Goal: Information Seeking & Learning: Learn about a topic

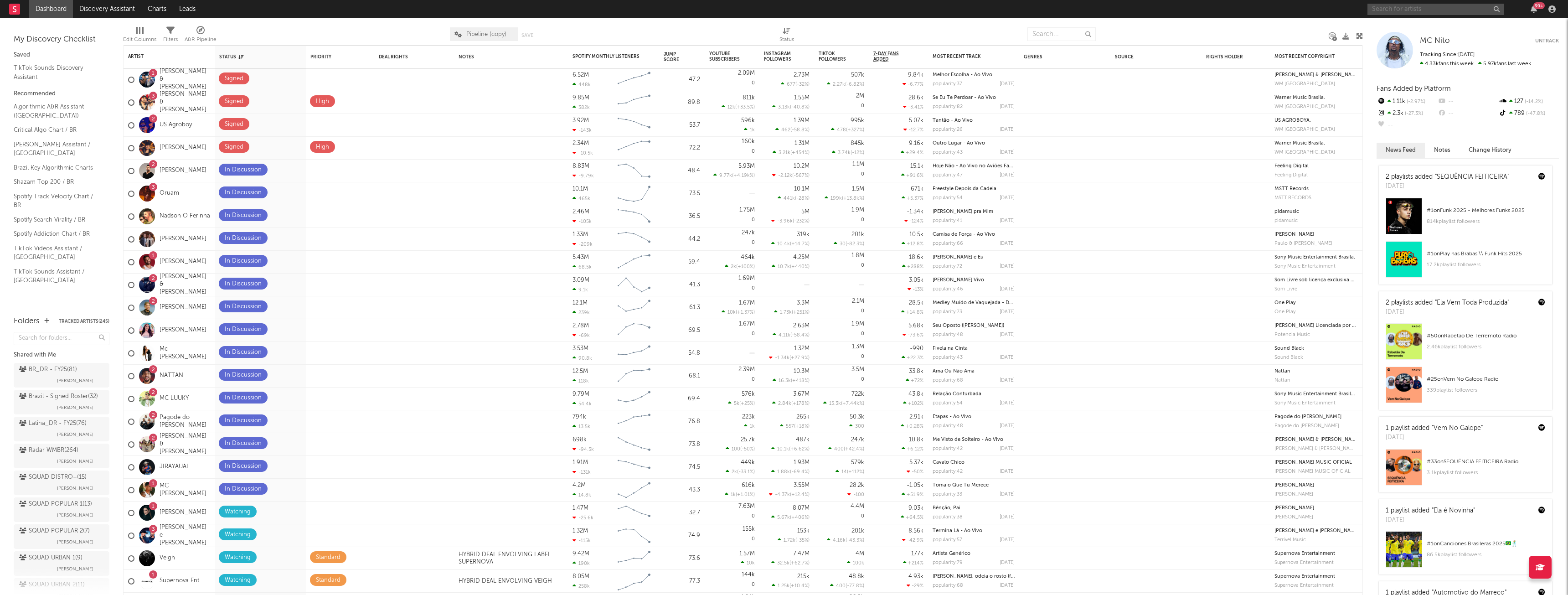
click at [1422, 12] on input "text" at bounding box center [1436, 9] width 137 height 12
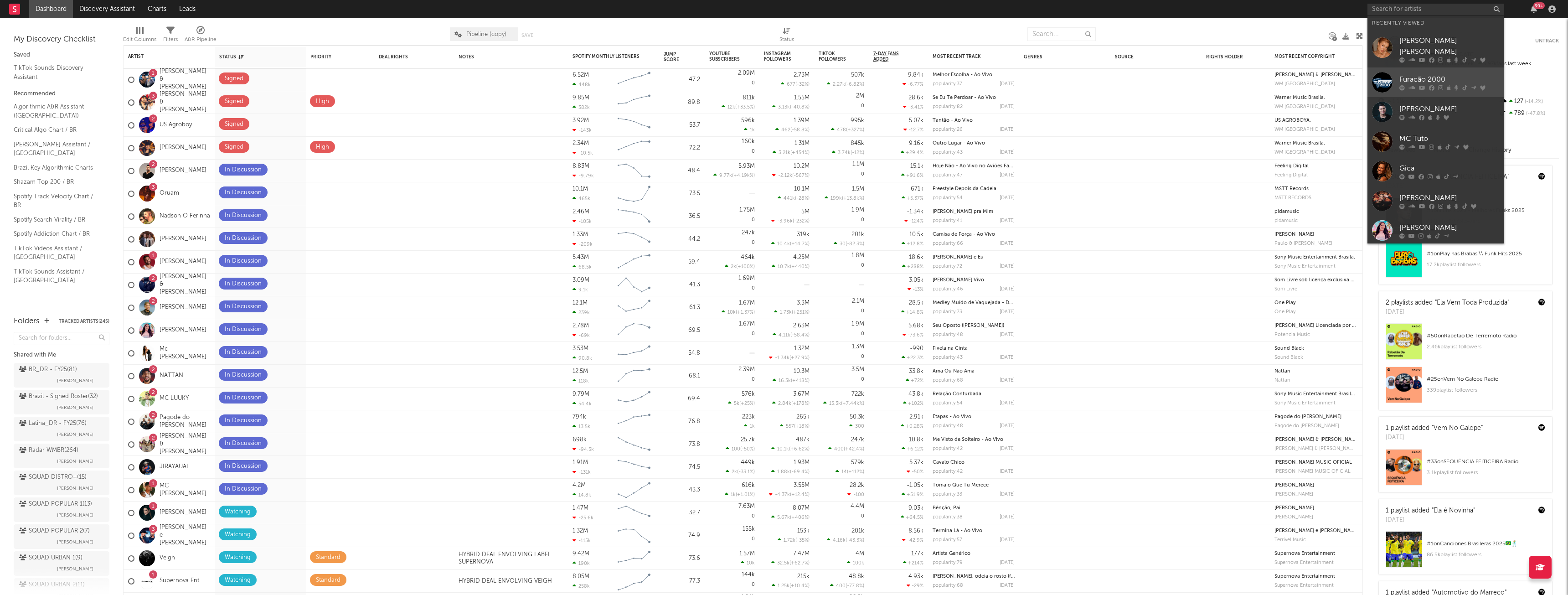
click at [1433, 74] on div "Furacão 2000" at bounding box center [1449, 79] width 100 height 11
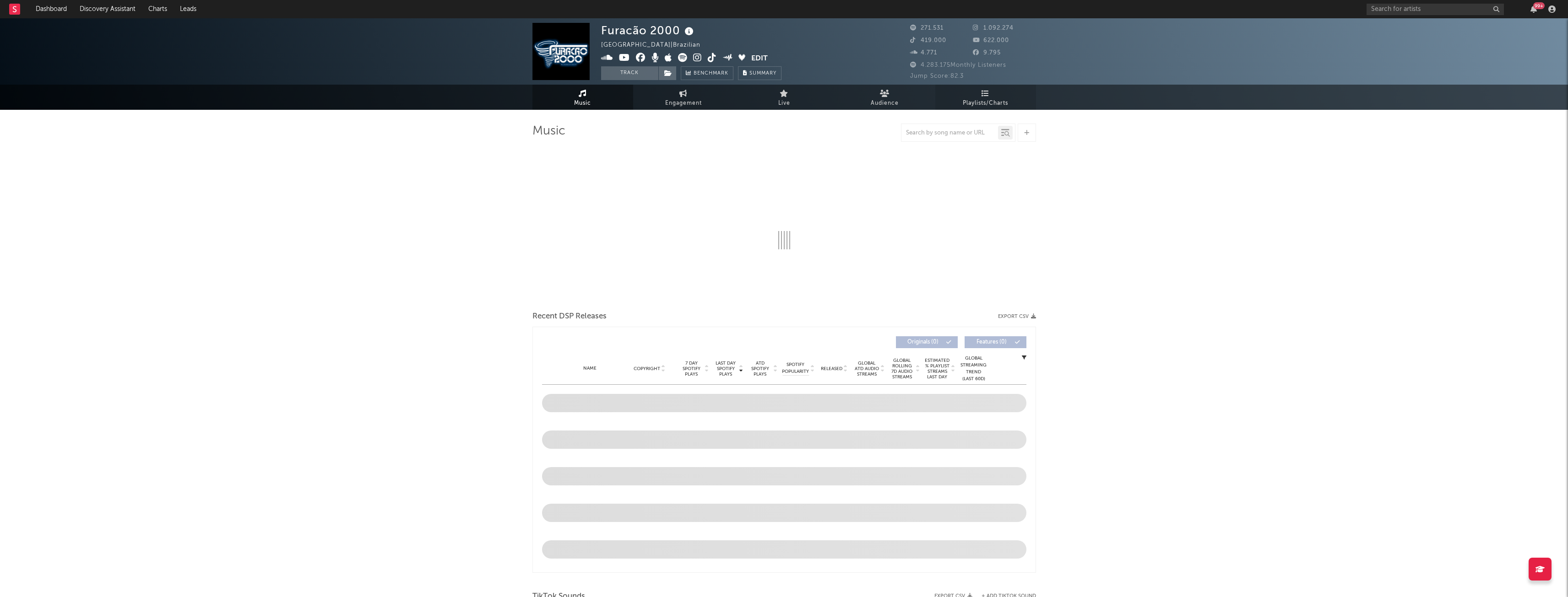
click at [974, 105] on span "Playlists/Charts" at bounding box center [985, 103] width 45 height 11
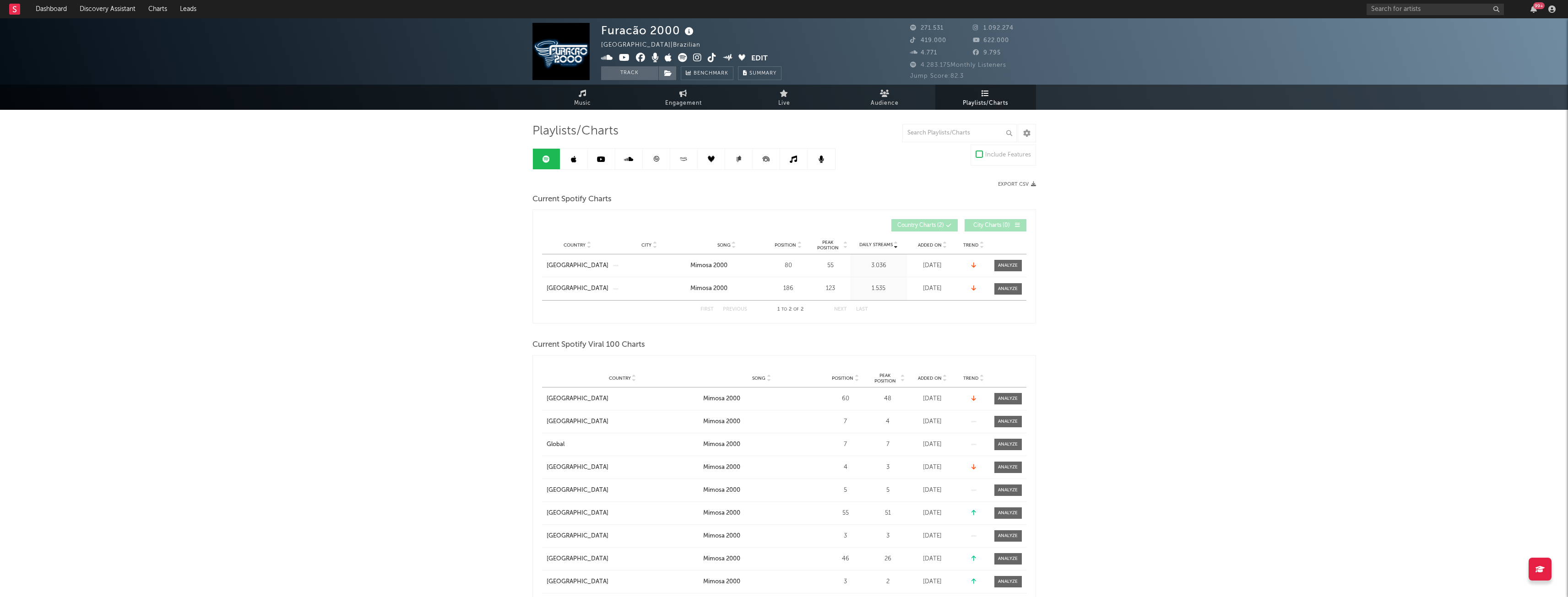
click at [839, 372] on div "Country City Song Position Peak Position Estimated Daily Streams Playlist Follo…" at bounding box center [784, 378] width 484 height 18
click at [839, 376] on span "Position" at bounding box center [842, 378] width 21 height 5
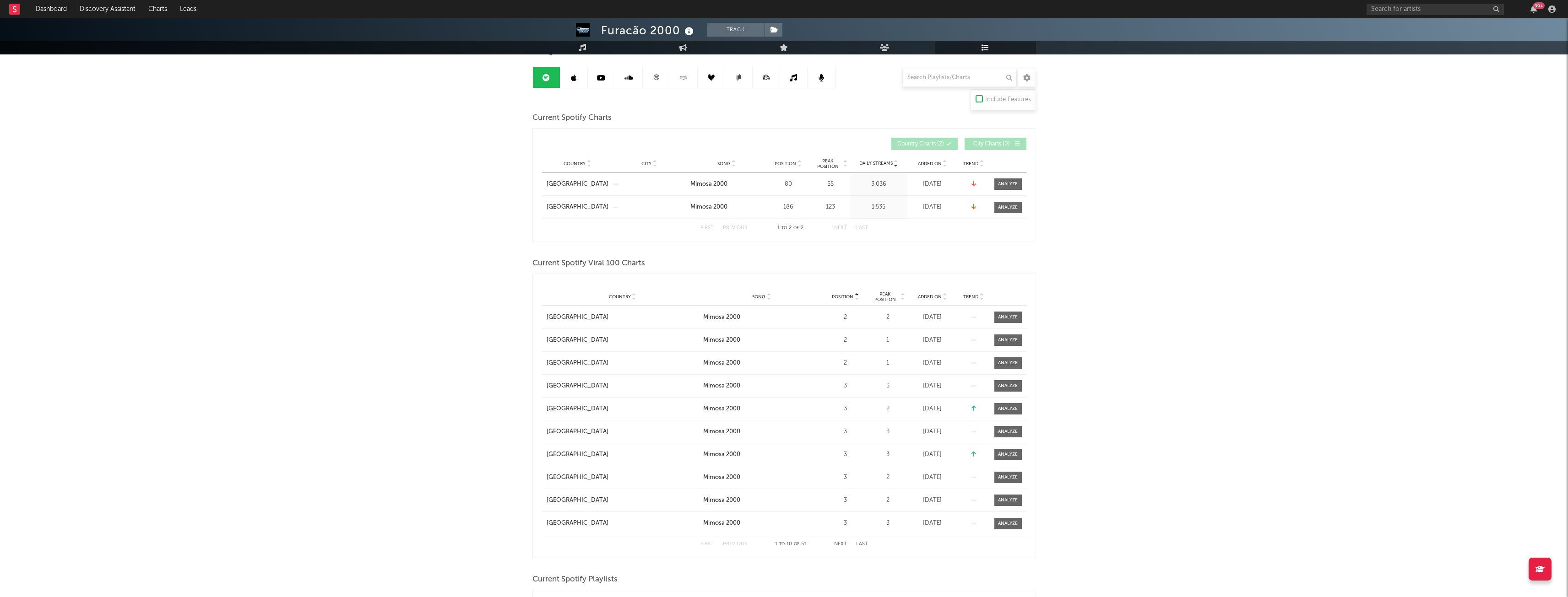
scroll to position [92, 0]
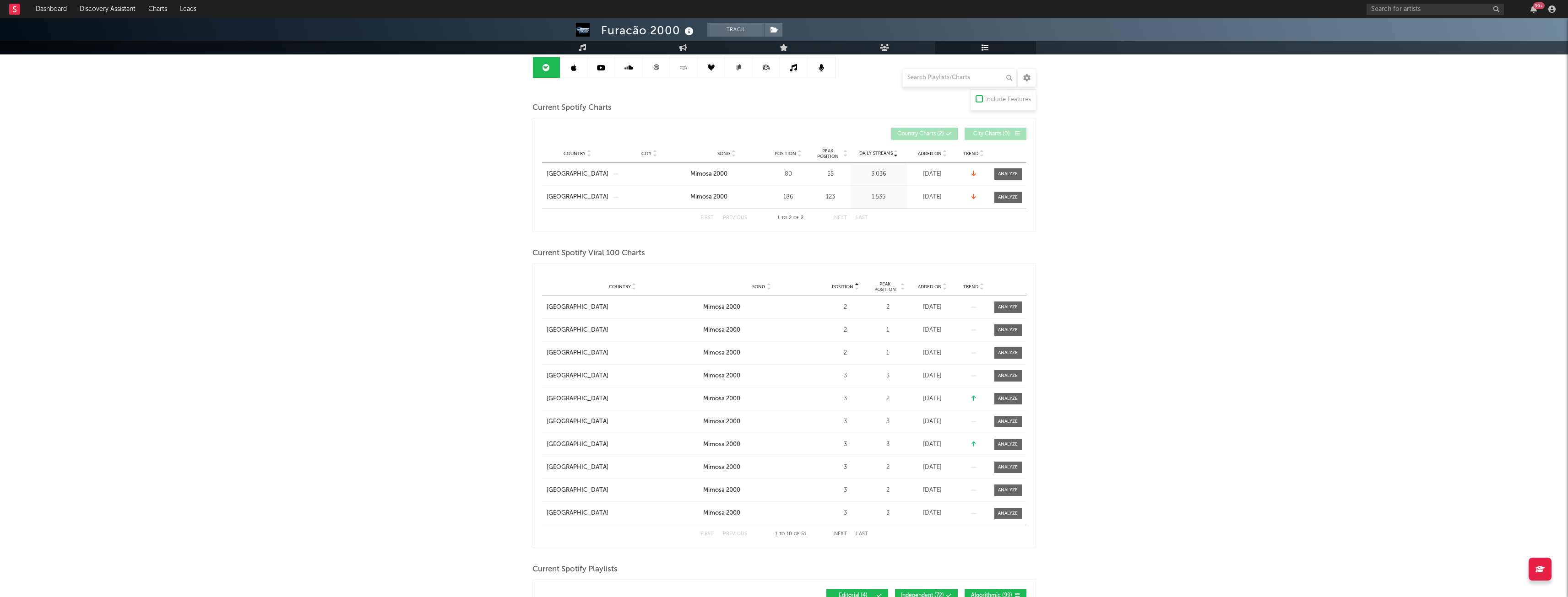
click at [788, 150] on div "Position" at bounding box center [788, 153] width 41 height 7
click at [837, 150] on span "Peak Position" at bounding box center [828, 154] width 29 height 11
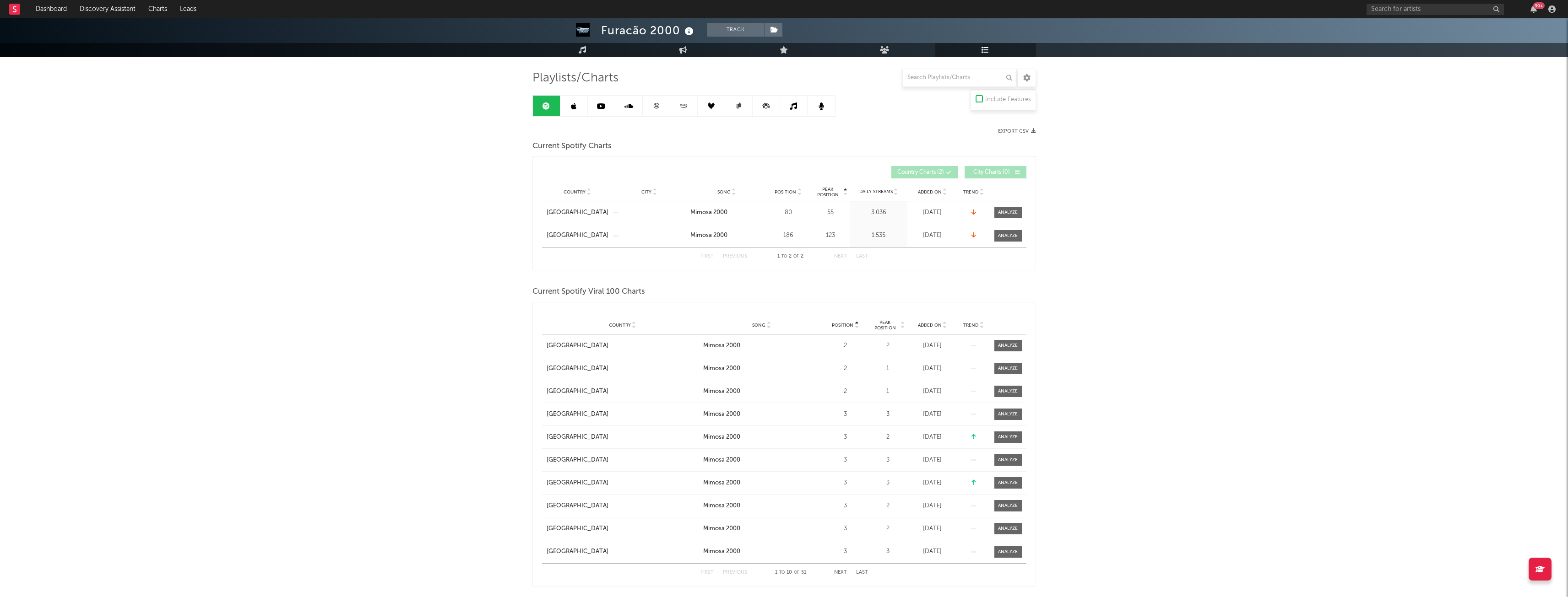
scroll to position [46, 0]
